Goal: Task Accomplishment & Management: Complete application form

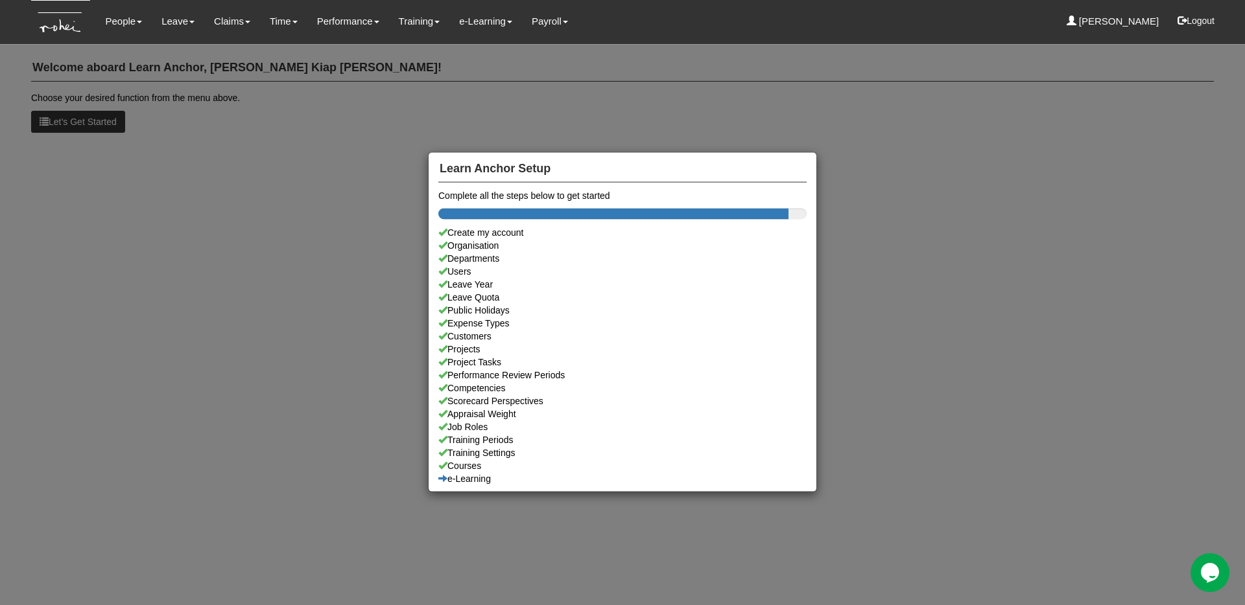
click at [223, 76] on div "Learn Anchor Setup Complete all the steps below to get started Create my accoun…" at bounding box center [622, 302] width 1245 height 605
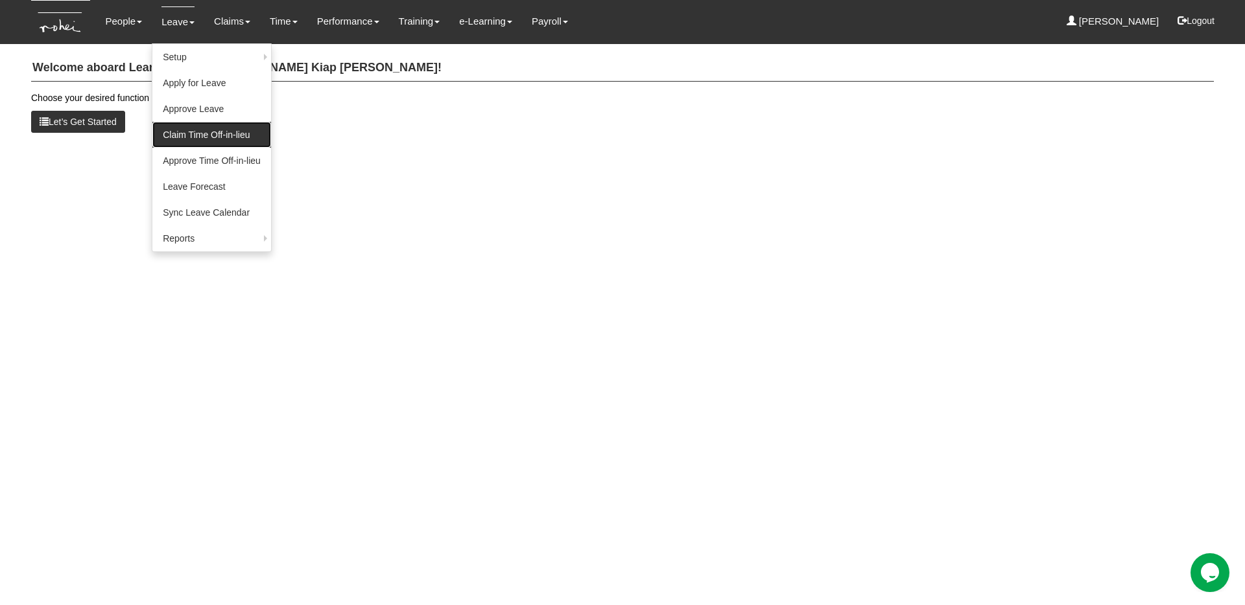
click at [236, 132] on link "Claim Time Off-in-lieu" at bounding box center [211, 135] width 119 height 26
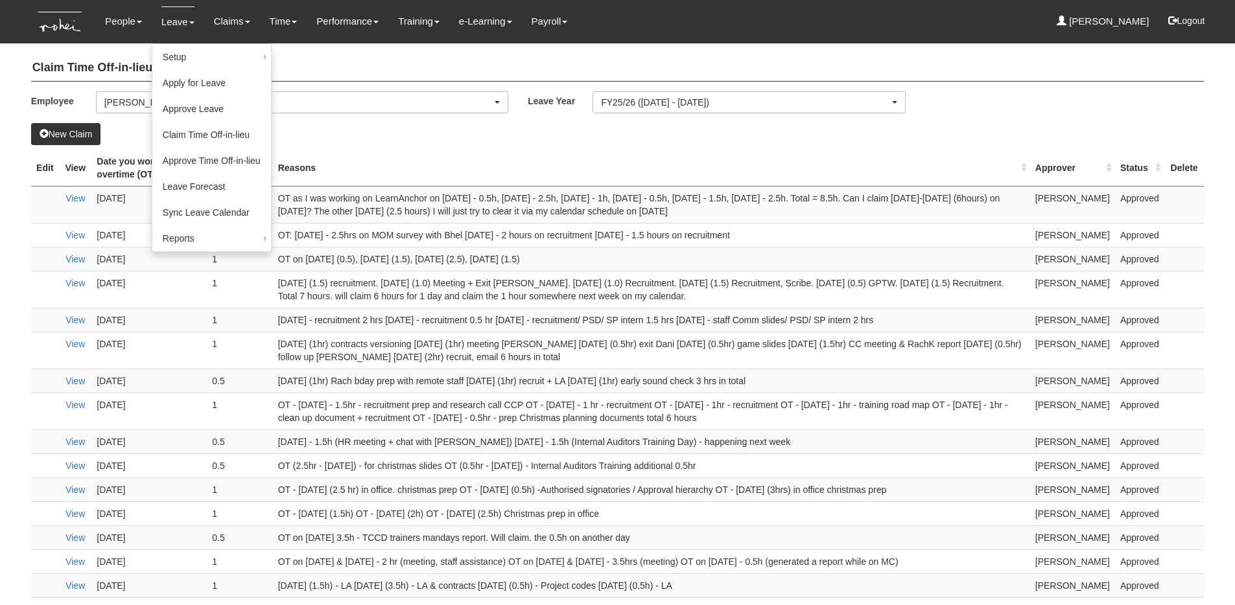
select select "50"
click at [220, 134] on link "Claim Time Off-in-lieu" at bounding box center [211, 135] width 119 height 26
select select "50"
click at [67, 134] on button "New Claim" at bounding box center [66, 134] width 70 height 22
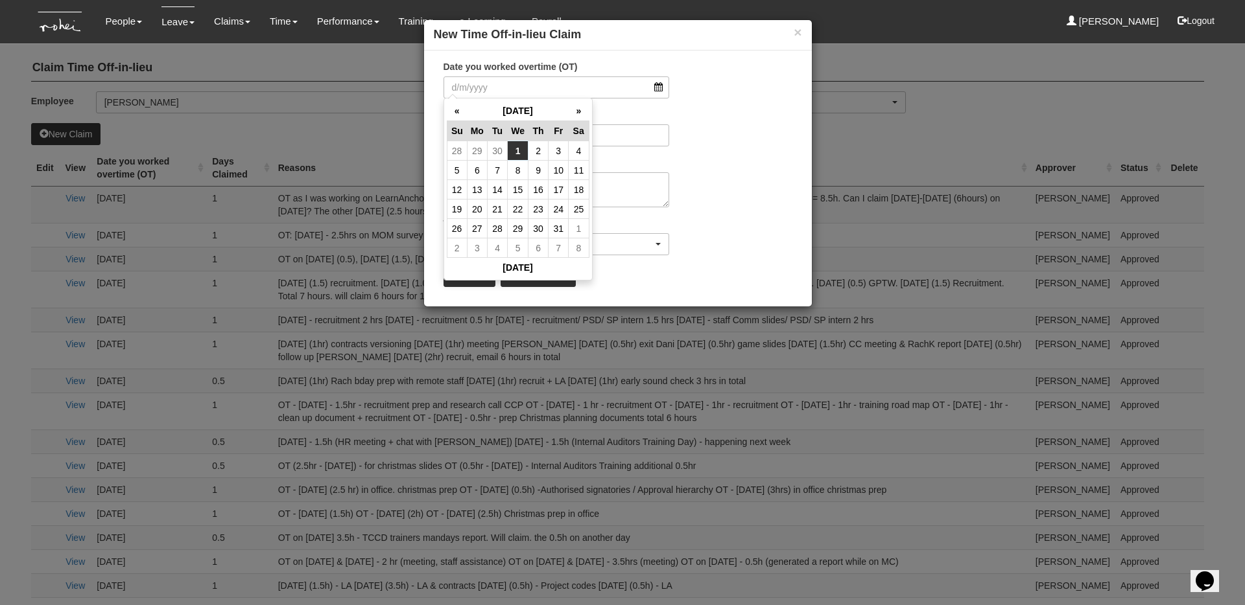
click at [514, 152] on td "1" at bounding box center [518, 150] width 21 height 19
type input "1/10/2025"
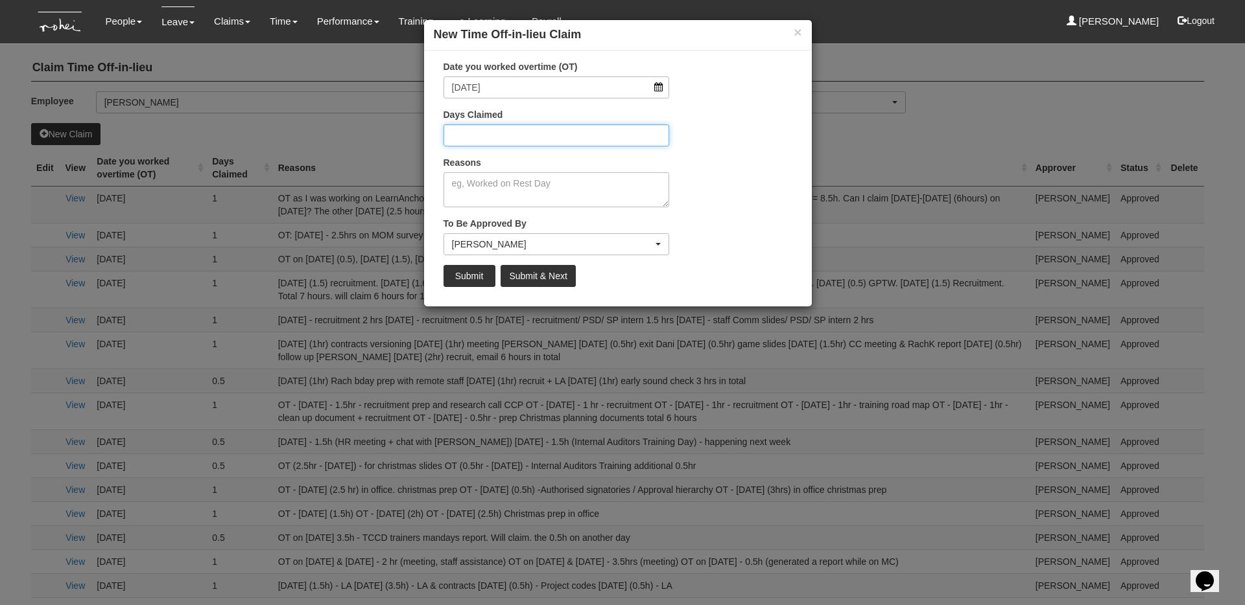
click at [510, 135] on input "Days Claimed" at bounding box center [556, 135] width 226 height 22
click at [618, 193] on textarea "Reasons" at bounding box center [556, 189] width 226 height 35
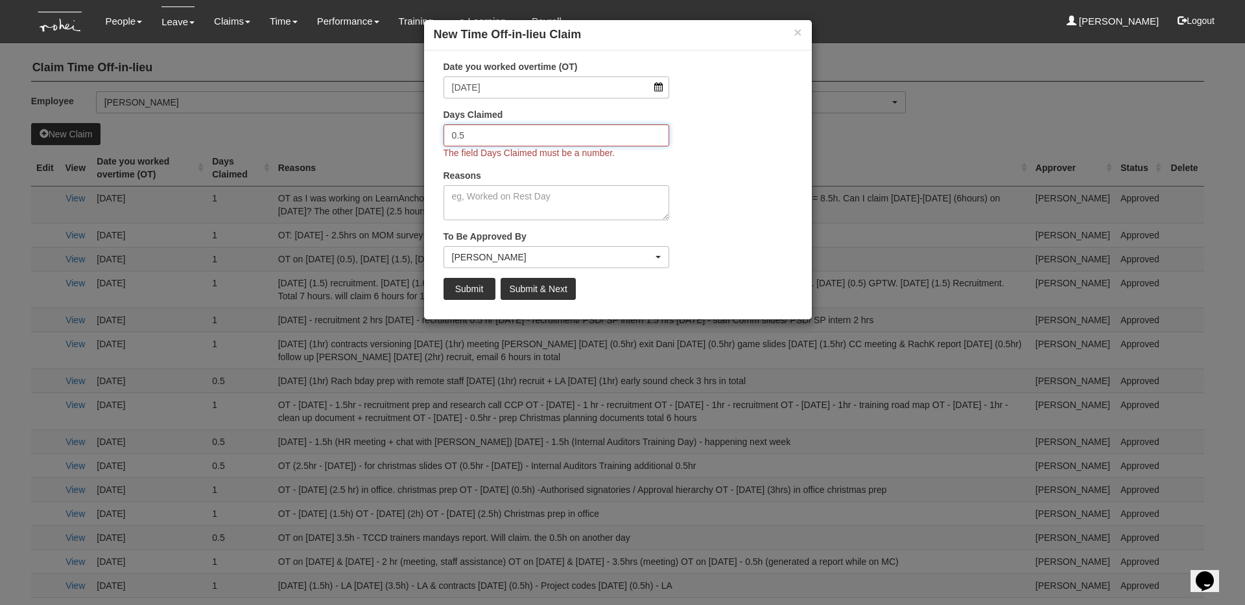
click at [602, 130] on input "0.5" at bounding box center [556, 135] width 226 height 22
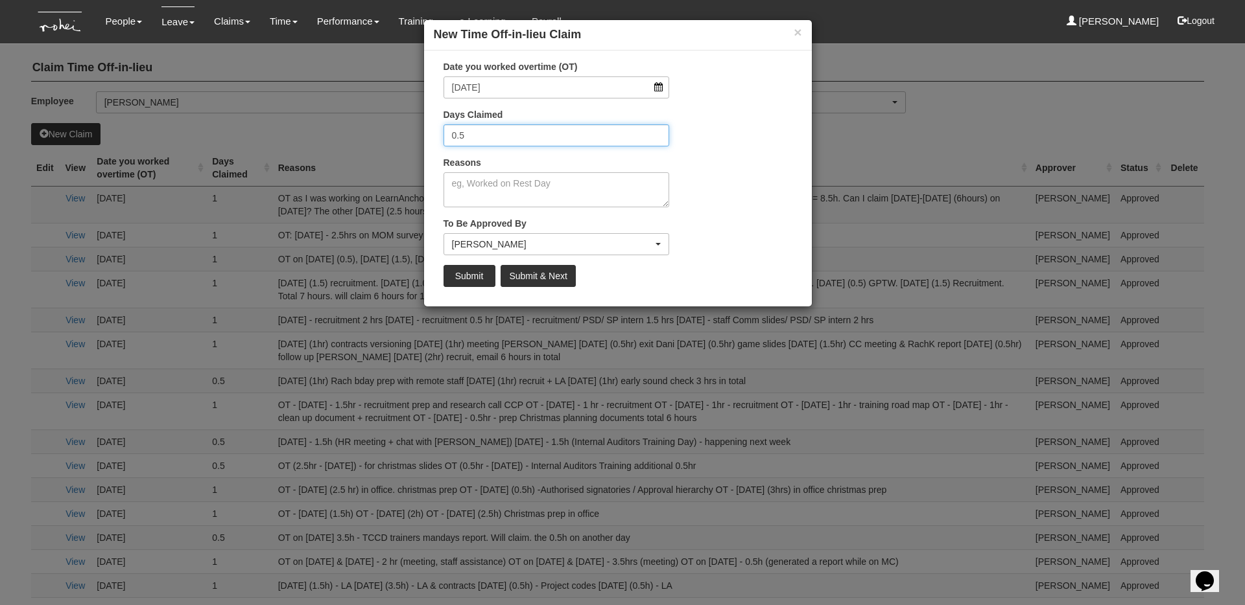
type input "0.5"
click at [604, 172] on textarea "Reasons" at bounding box center [556, 189] width 226 height 35
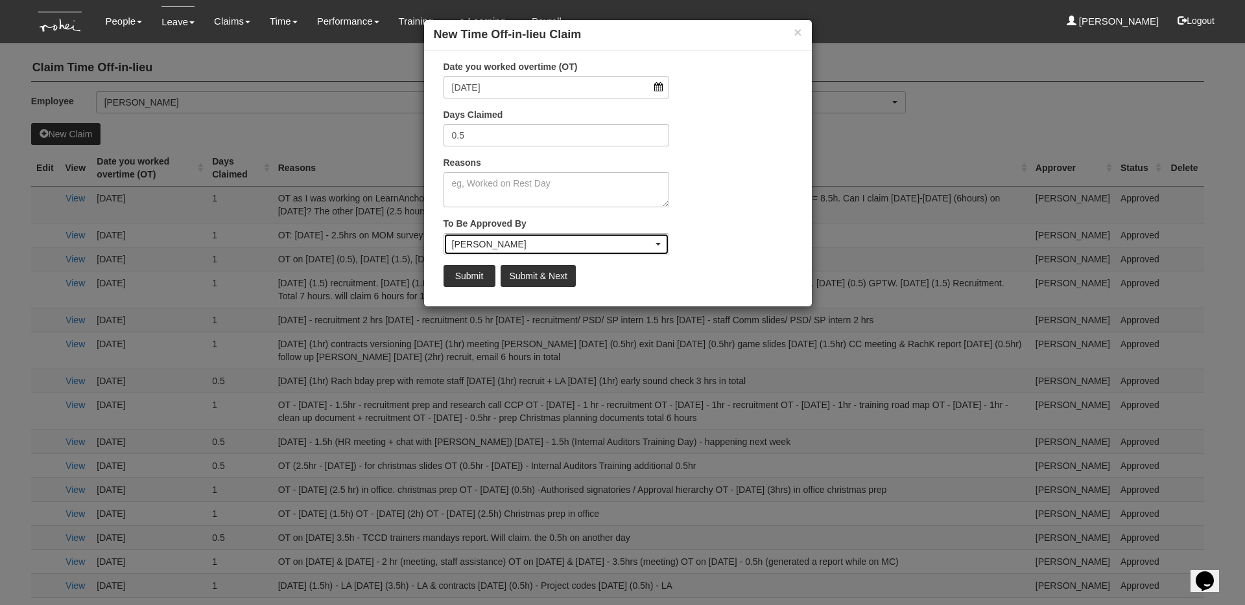
click at [651, 251] on div "[PERSON_NAME]" at bounding box center [556, 244] width 225 height 21
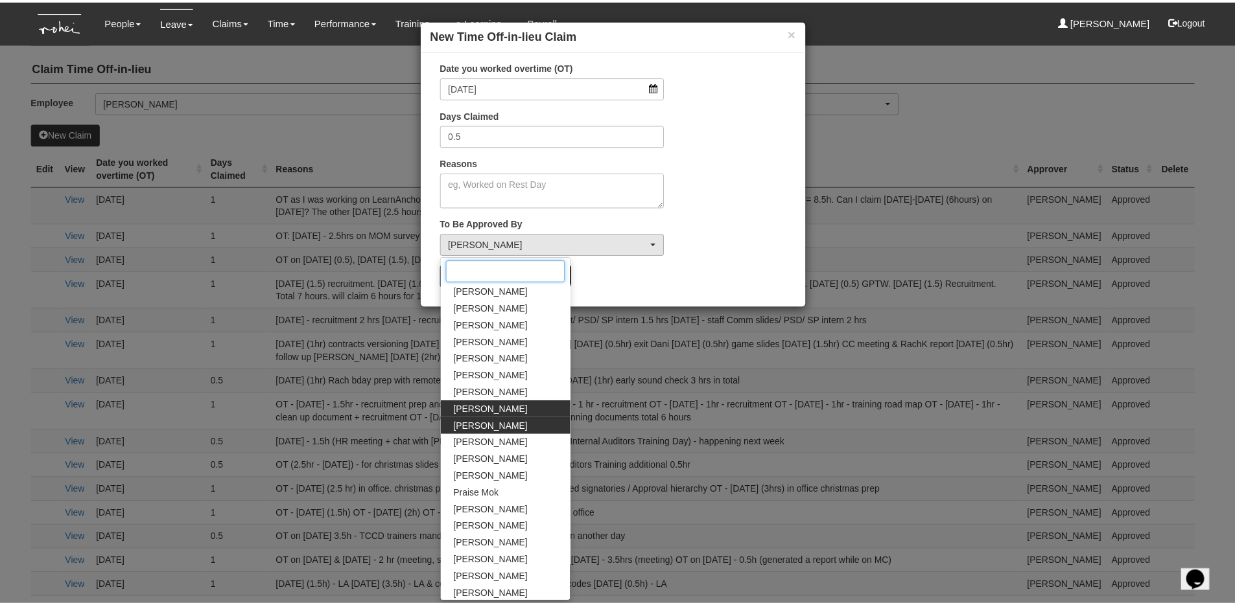
scroll to position [53, 0]
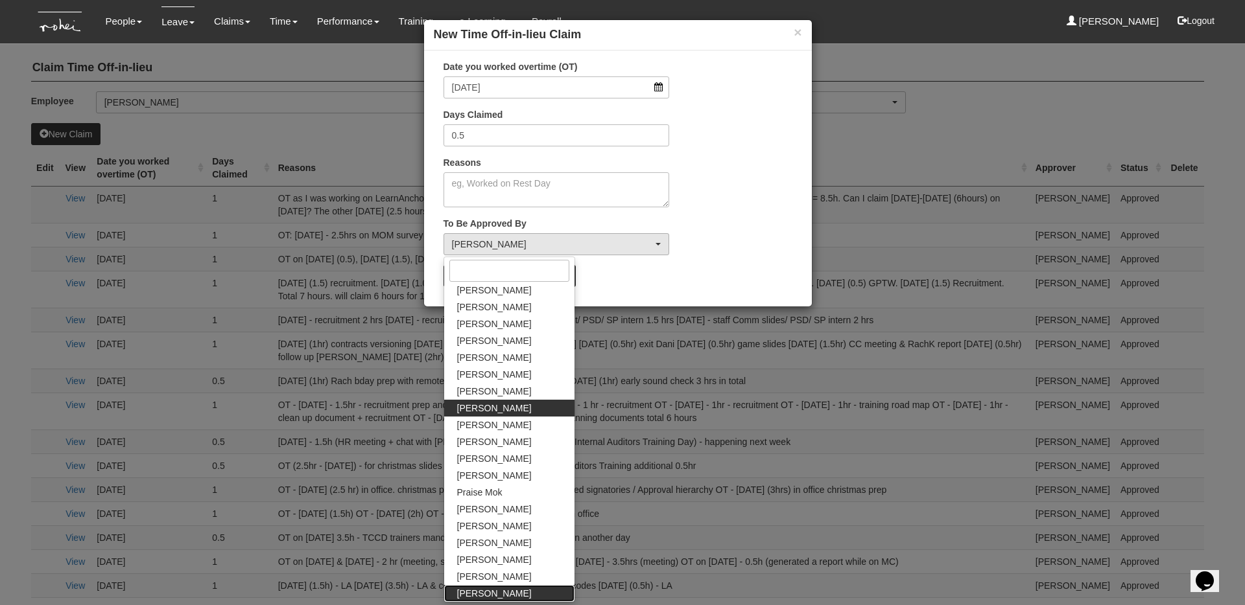
click at [501, 591] on span "[PERSON_NAME]" at bounding box center [494, 593] width 75 height 13
select select "c85e7207-948b-4a93-b1ce-7591f482d584"
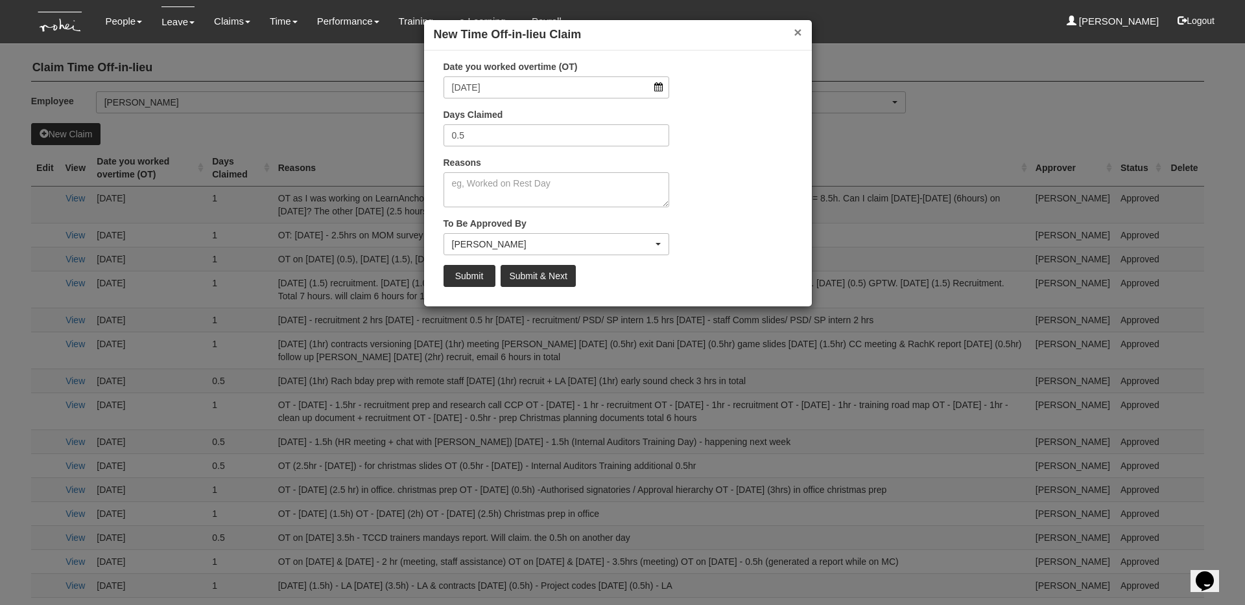
click at [795, 35] on button "×" at bounding box center [797, 32] width 8 height 14
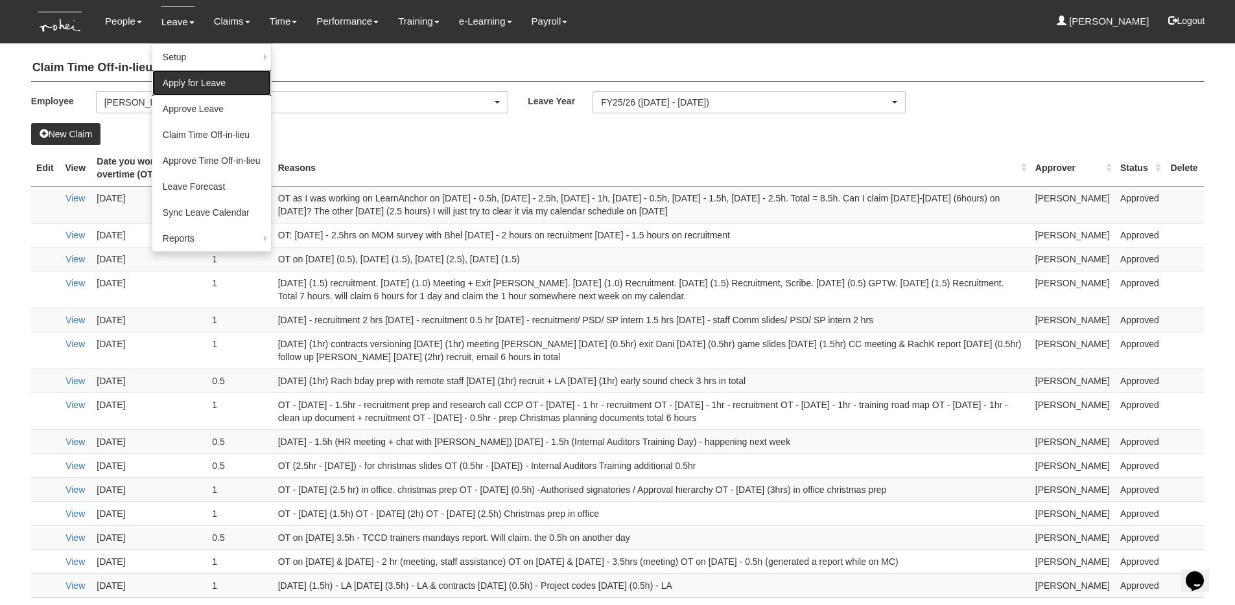
click at [227, 80] on link "Apply for Leave" at bounding box center [211, 83] width 119 height 26
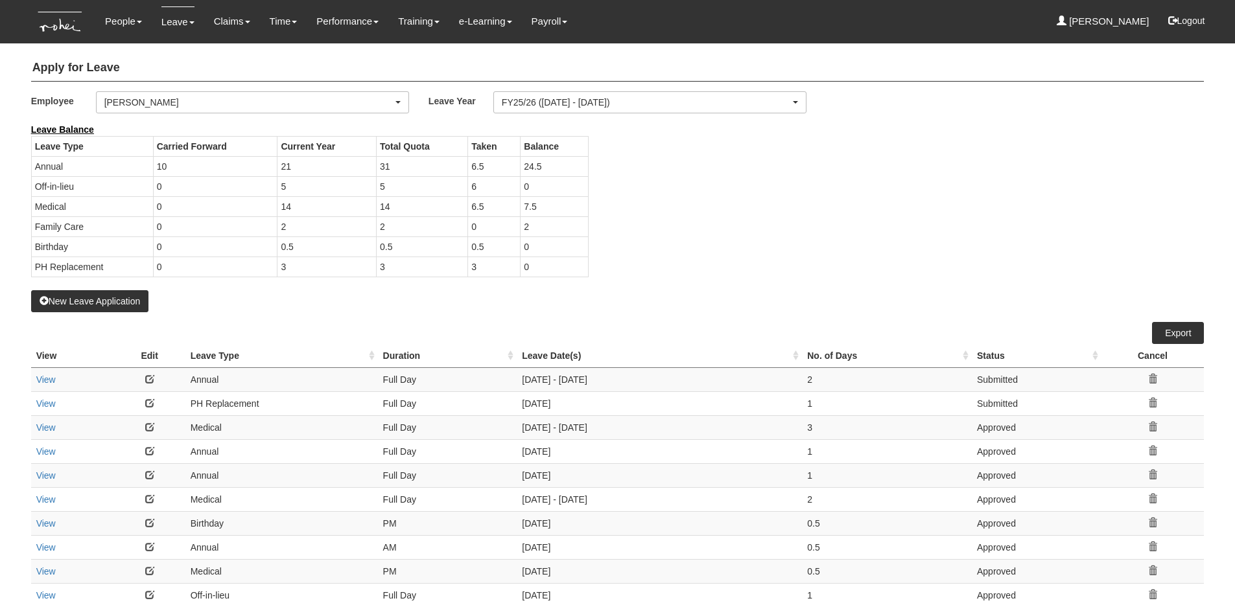
select select "50"
click at [747, 229] on div "Leave Balance Leave Type Carried Forward Current Year Total Quota Taken Balance…" at bounding box center [607, 206] width 1173 height 167
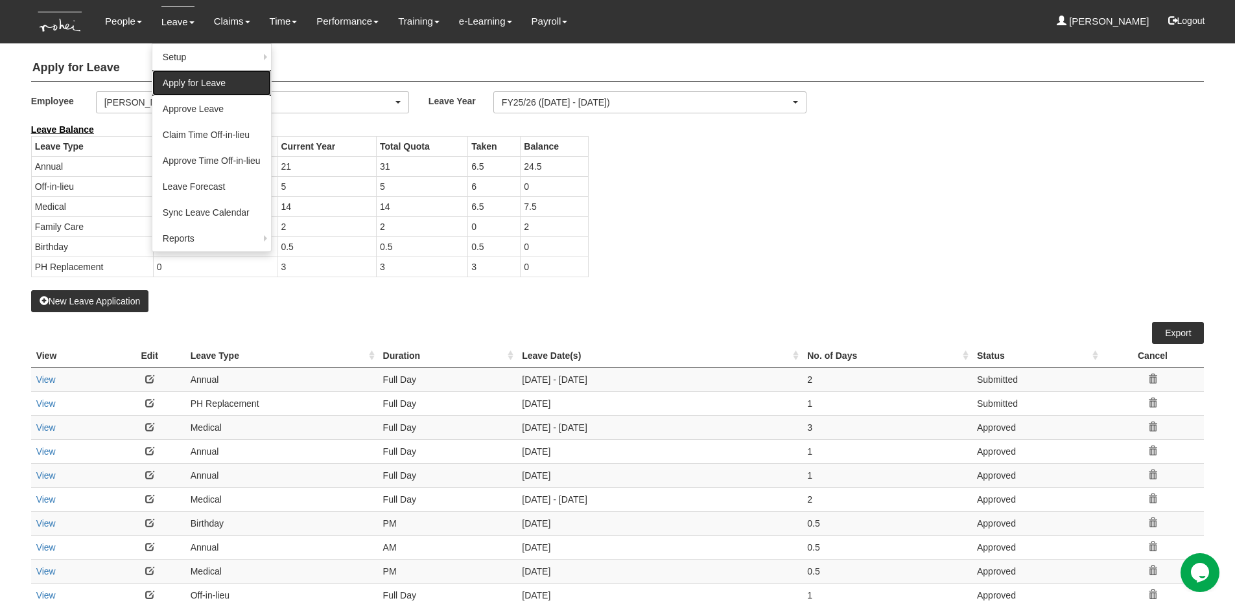
click at [187, 84] on link "Apply for Leave" at bounding box center [211, 83] width 119 height 26
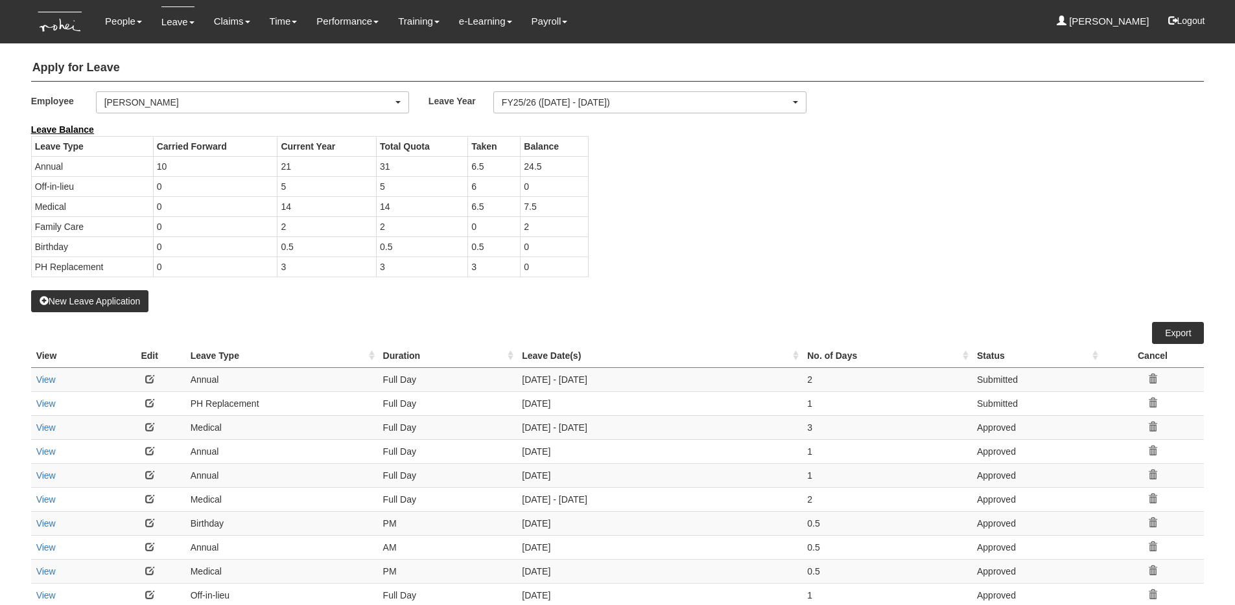
select select "50"
click at [106, 300] on button "New Leave Application" at bounding box center [90, 301] width 118 height 22
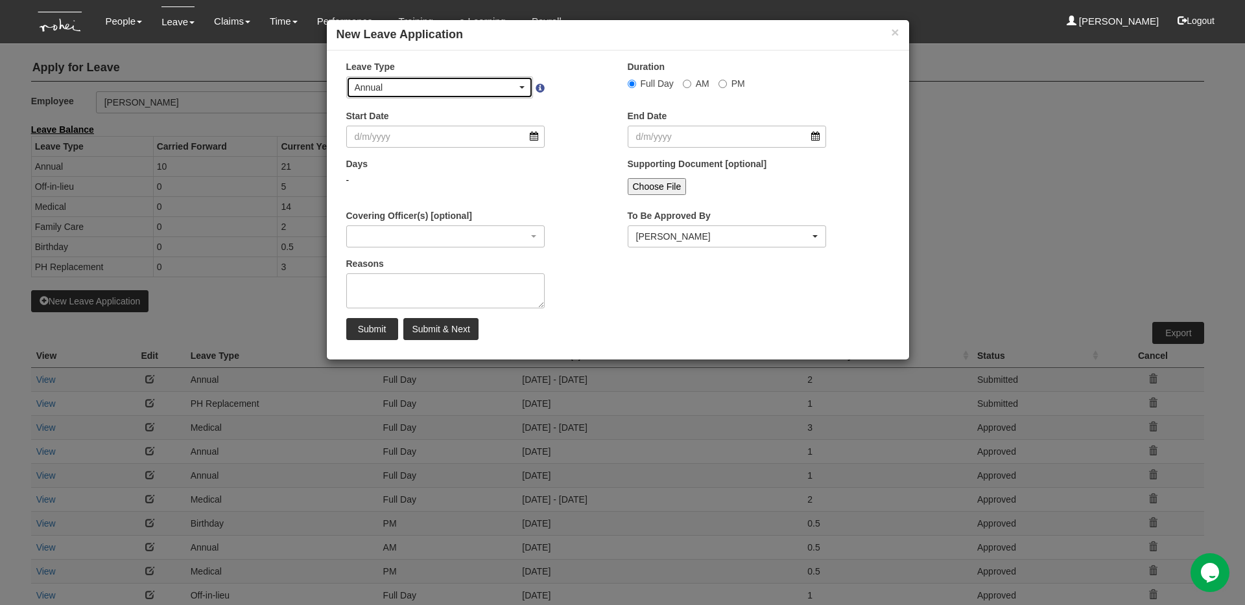
click at [414, 82] on div "Annual" at bounding box center [436, 87] width 163 height 13
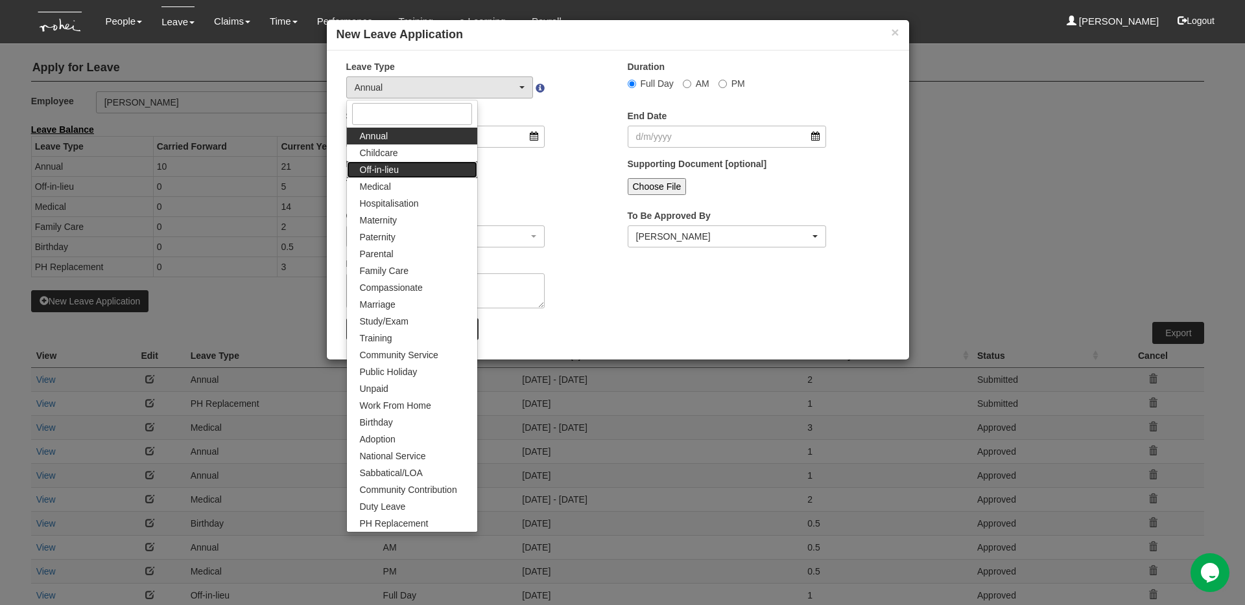
click at [408, 173] on link "Off-in-lieu" at bounding box center [412, 169] width 130 height 17
select select "3"
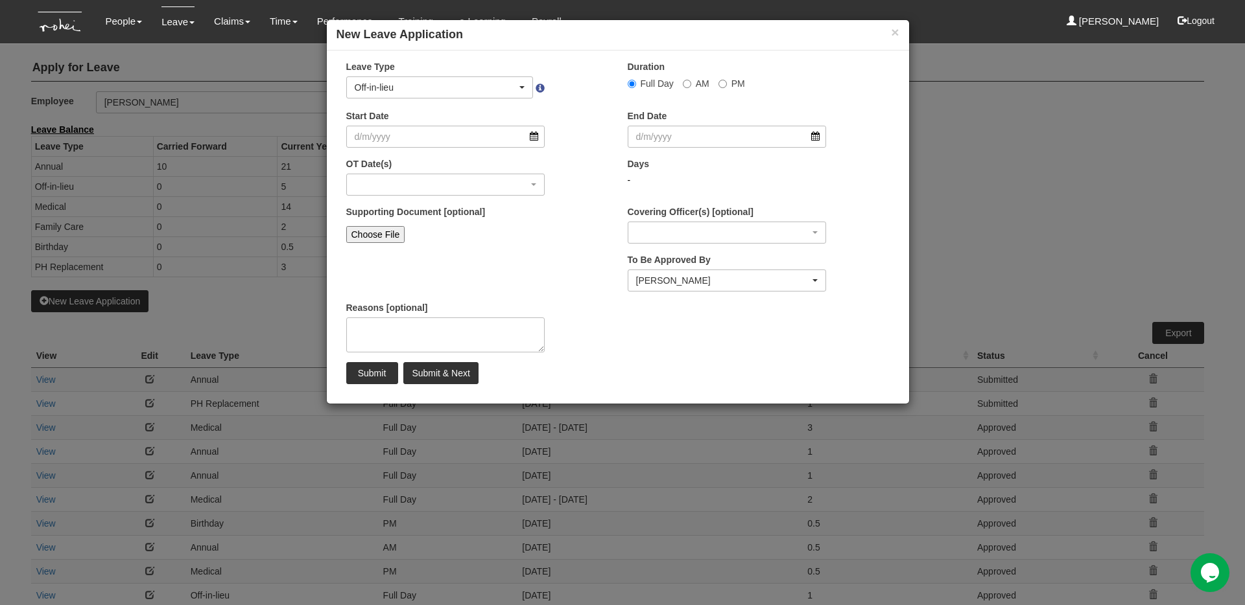
click at [903, 36] on div "× New Leave Application" at bounding box center [618, 35] width 582 height 30
click at [891, 35] on button "×" at bounding box center [895, 32] width 8 height 14
